Goal: Complete application form

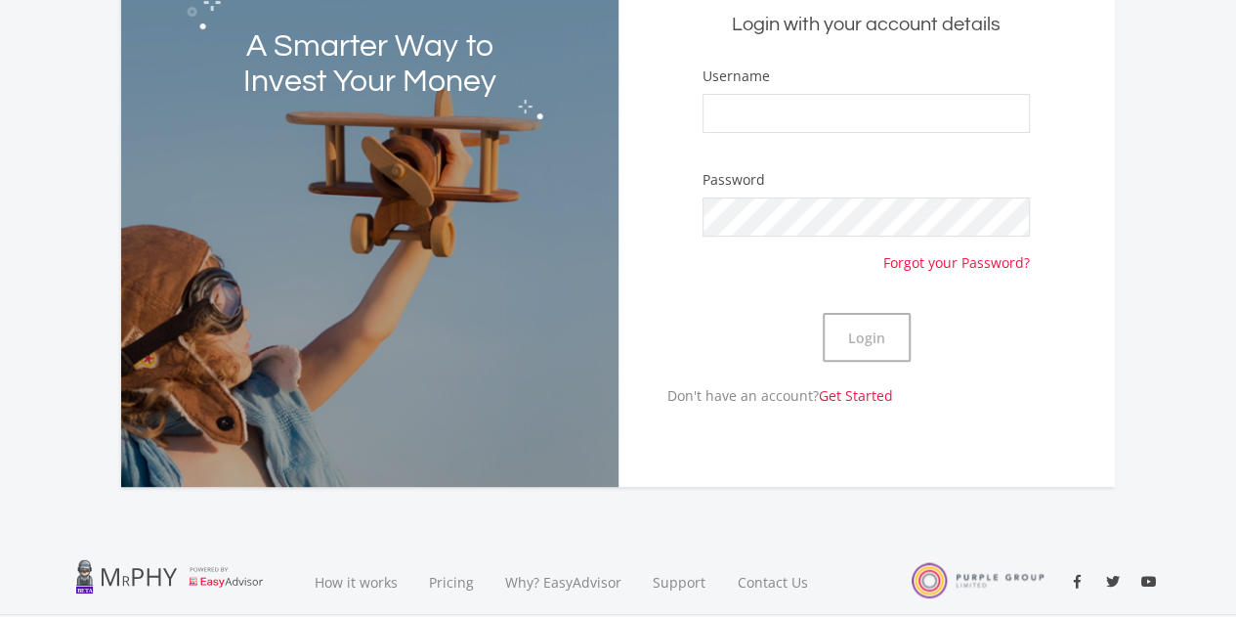
scroll to position [1, 0]
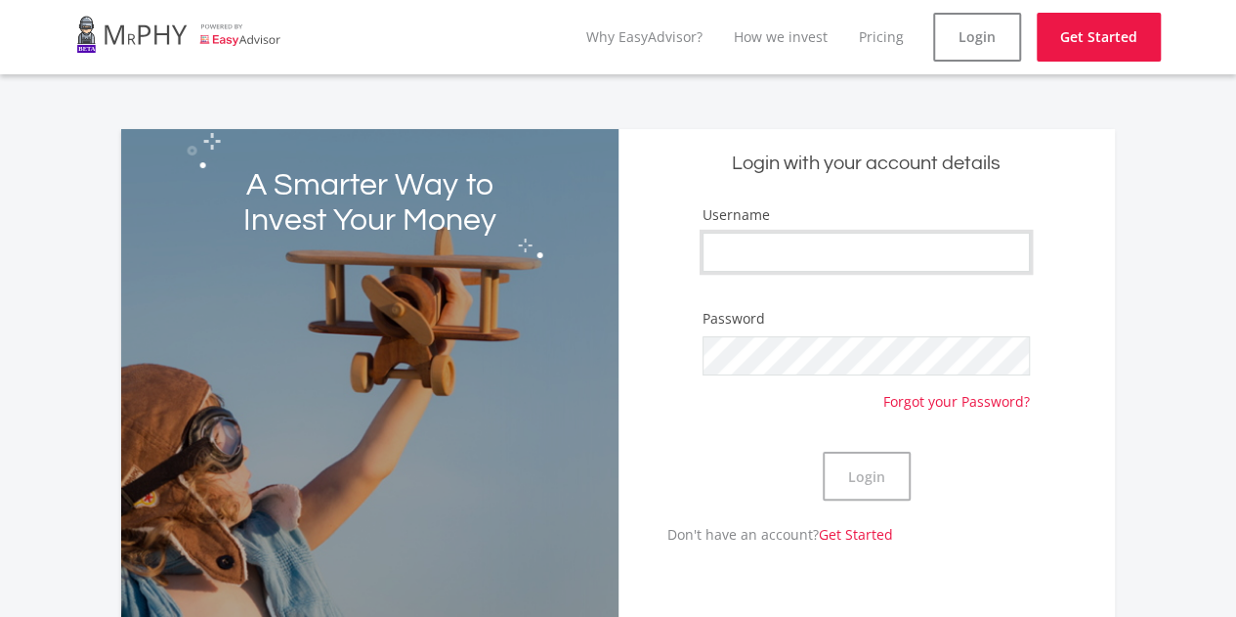
click at [838, 248] on input "Username" at bounding box center [865, 252] width 327 height 39
type input "ndiba"
click at [885, 474] on button "Login" at bounding box center [867, 475] width 88 height 49
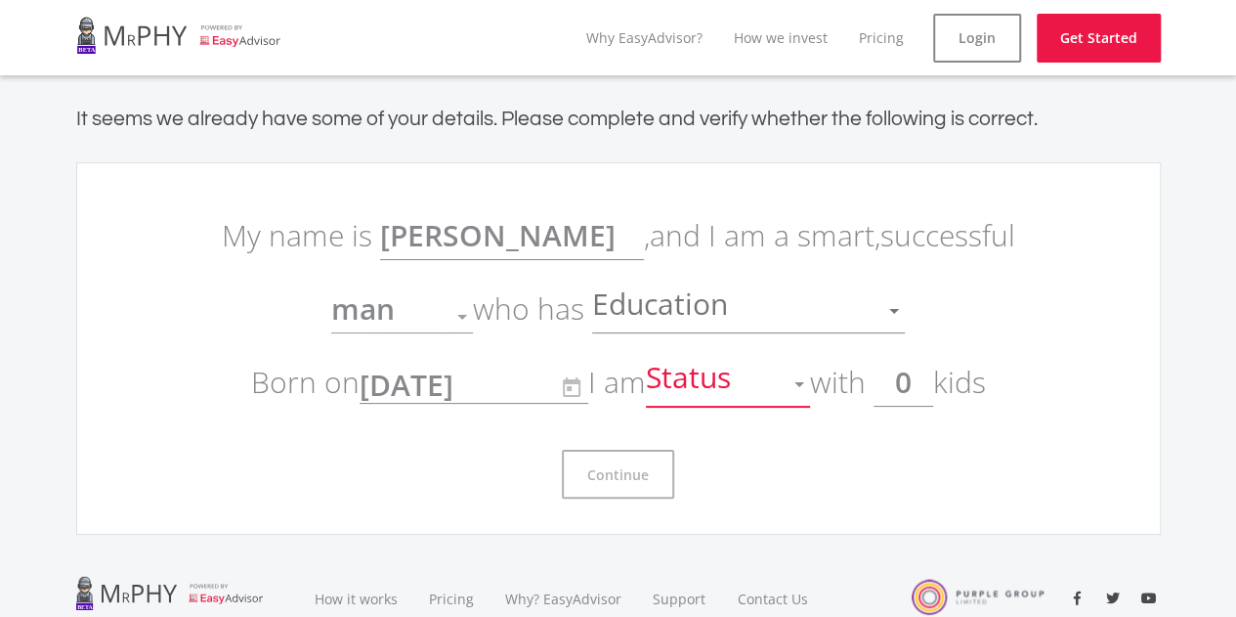
click at [804, 384] on div at bounding box center [799, 384] width 10 height 5
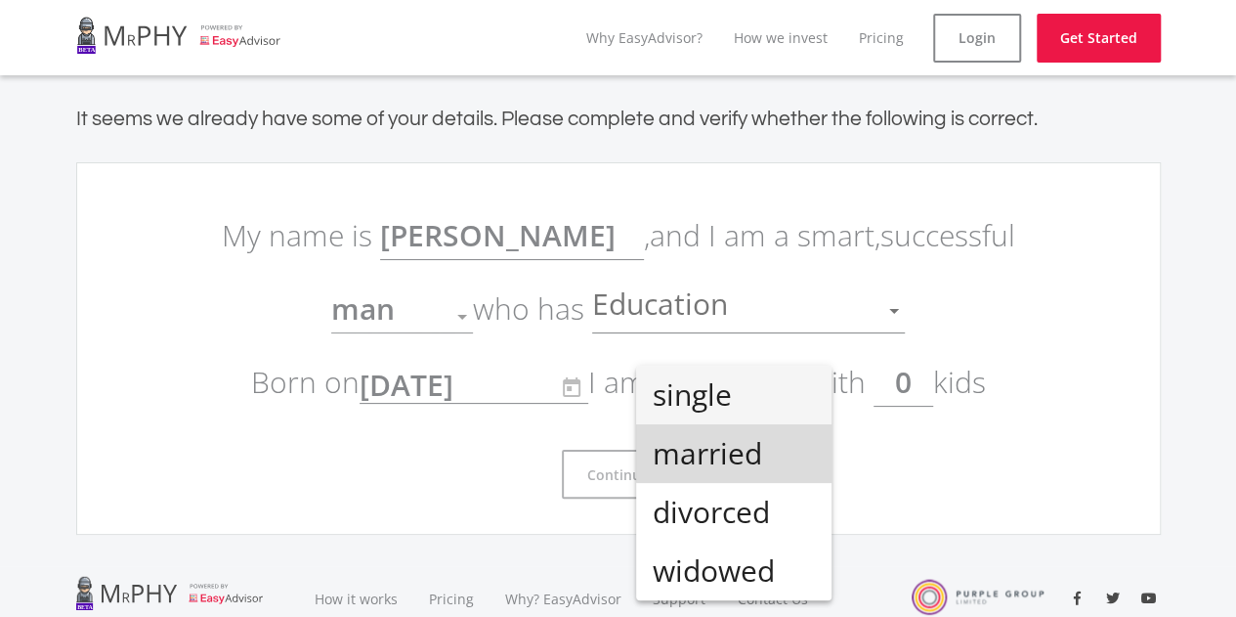
click at [764, 449] on span "married" at bounding box center [734, 453] width 164 height 59
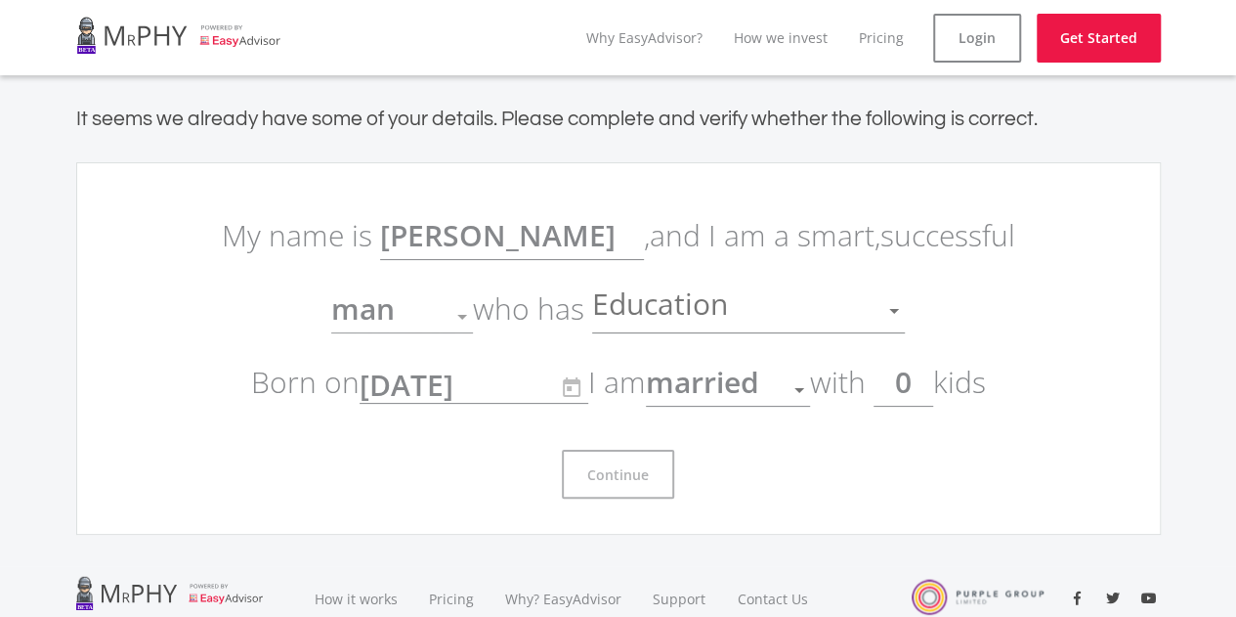
click at [916, 380] on input "0" at bounding box center [903, 382] width 60 height 49
type input "2"
click at [1077, 448] on ee-get-started-form "My name is [PERSON_NAME] , and I am a smart, successful man Gender who has Educ…" at bounding box center [618, 348] width 1085 height 372
click at [1030, 300] on ee-get-started-form "My name is [PERSON_NAME] , and I am a smart, successful man Gender who has Educ…" at bounding box center [618, 348] width 1085 height 372
click at [550, 119] on h4 "It seems we already have some of your details. Please complete and verify wheth…" at bounding box center [618, 118] width 1085 height 24
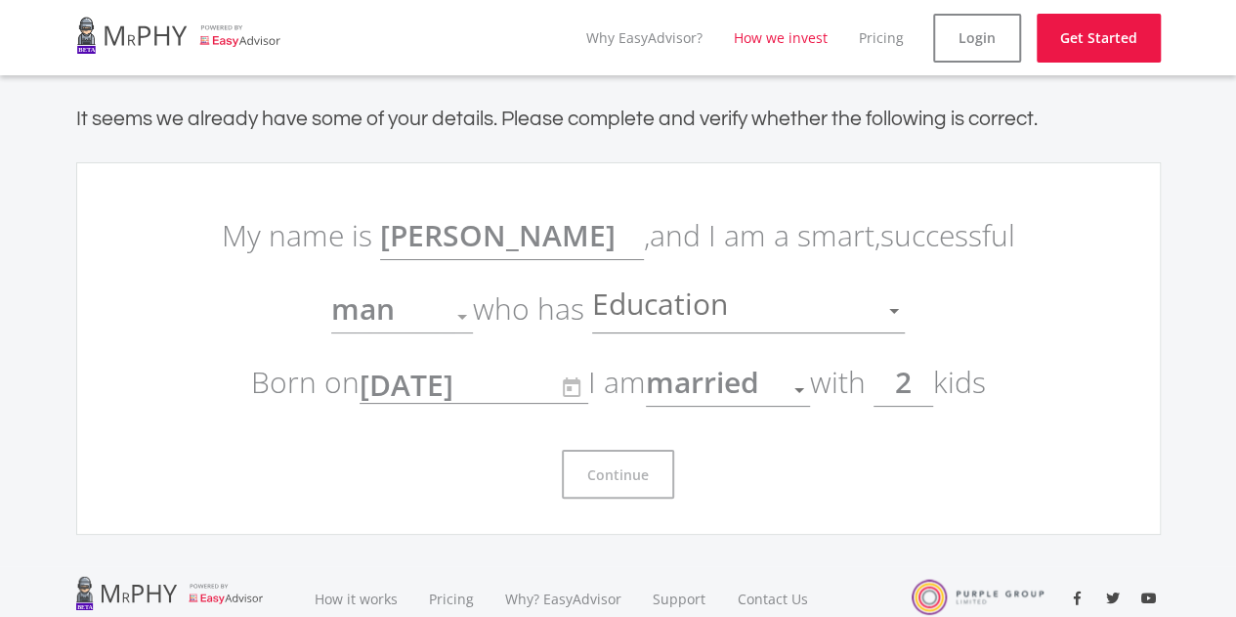
click at [805, 37] on link "How we invest" at bounding box center [781, 37] width 94 height 19
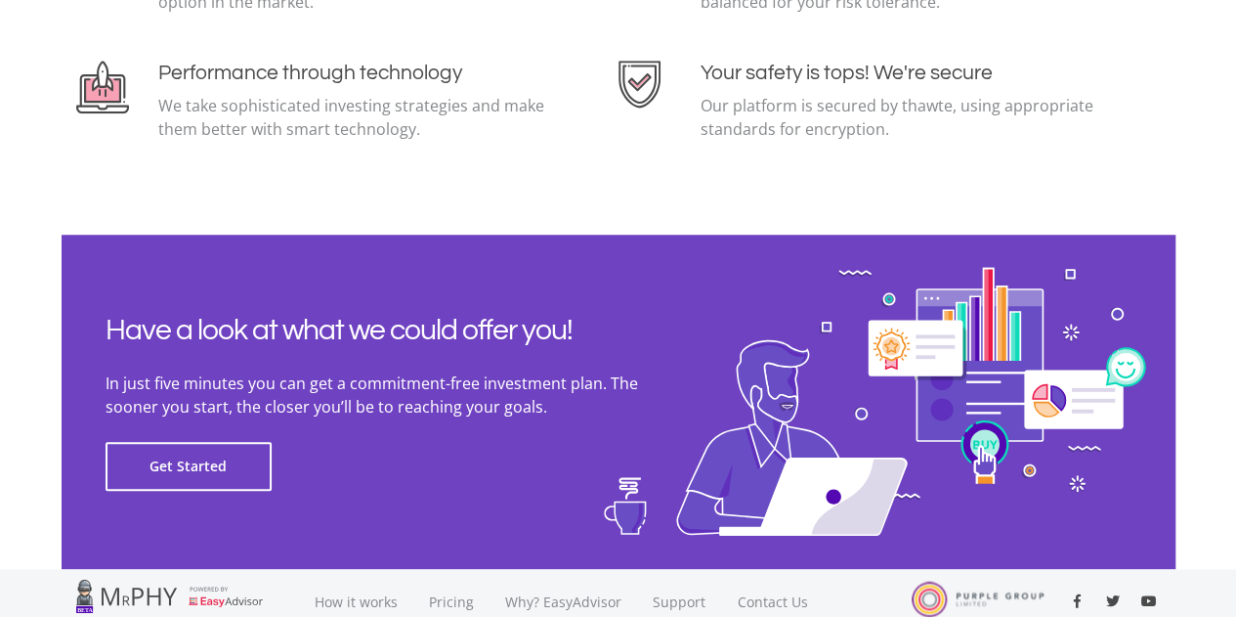
scroll to position [4362, 0]
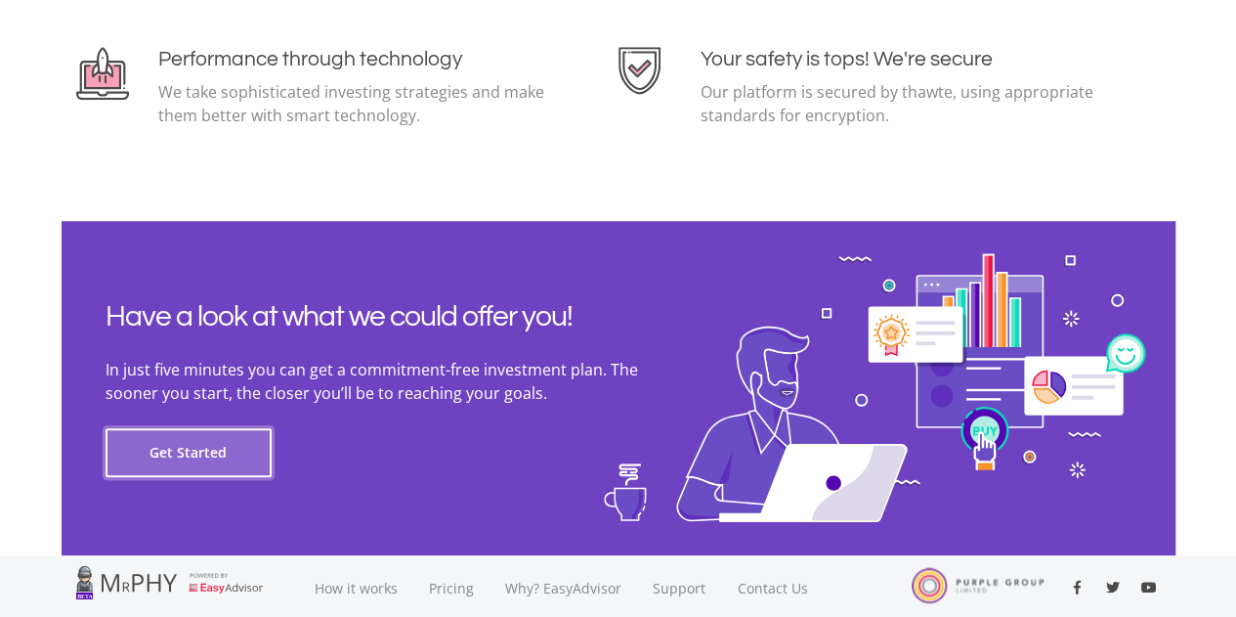
click at [182, 447] on button "Get Started" at bounding box center [189, 452] width 166 height 49
